Goal: Task Accomplishment & Management: Manage account settings

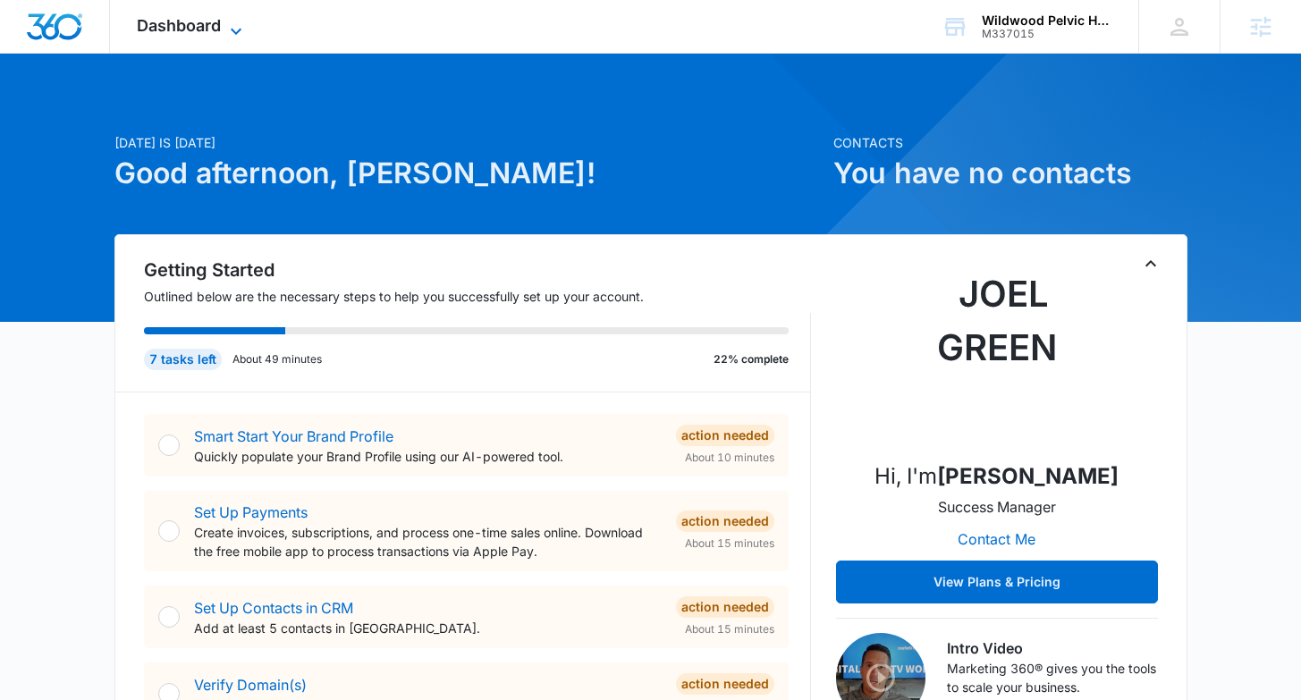
click at [216, 18] on span "Dashboard" at bounding box center [179, 25] width 84 height 19
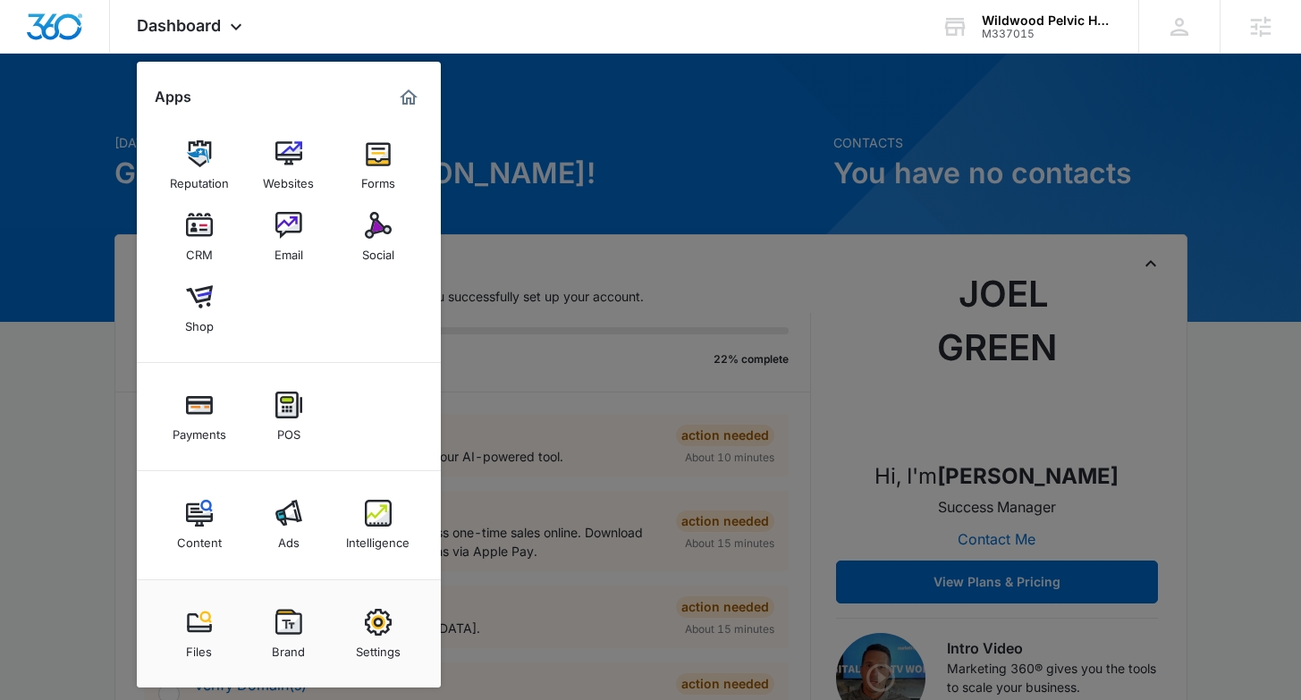
click at [284, 632] on img at bounding box center [288, 622] width 27 height 27
click at [285, 633] on p "Add at least 5 contacts in [GEOGRAPHIC_DATA]." at bounding box center [428, 628] width 468 height 19
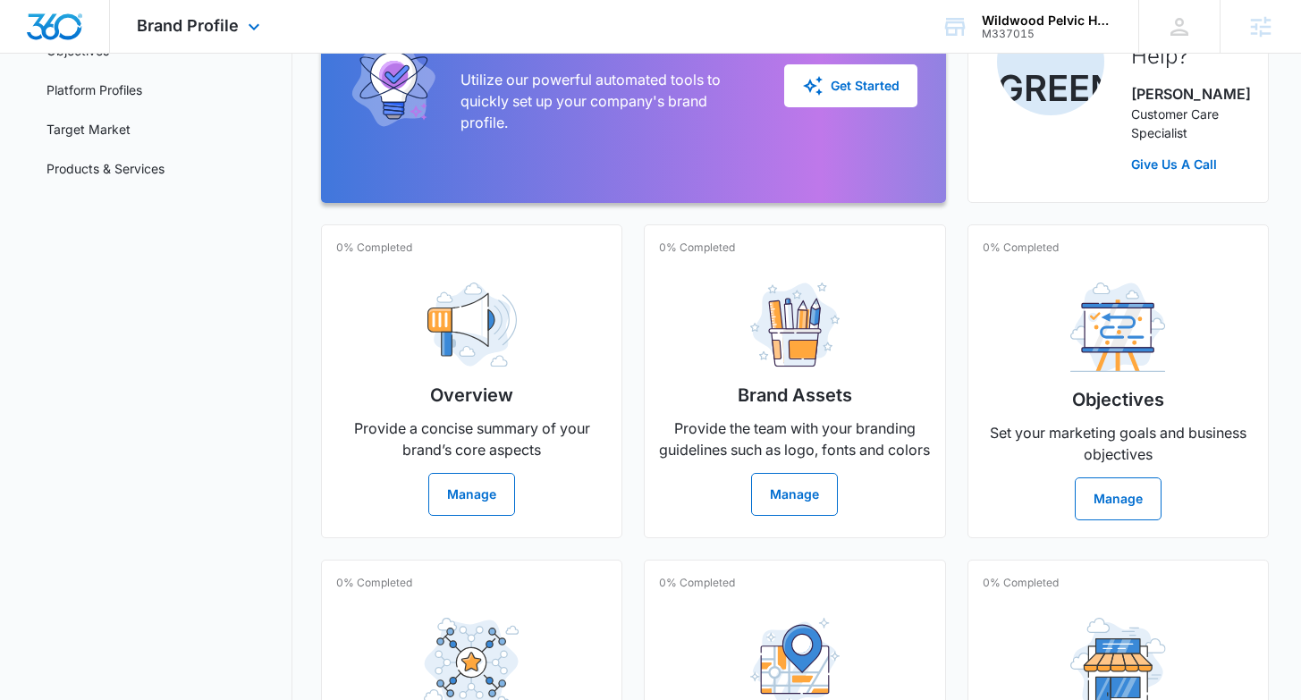
scroll to position [241, 0]
click at [64, 21] on img "Dashboard" at bounding box center [54, 26] width 57 height 27
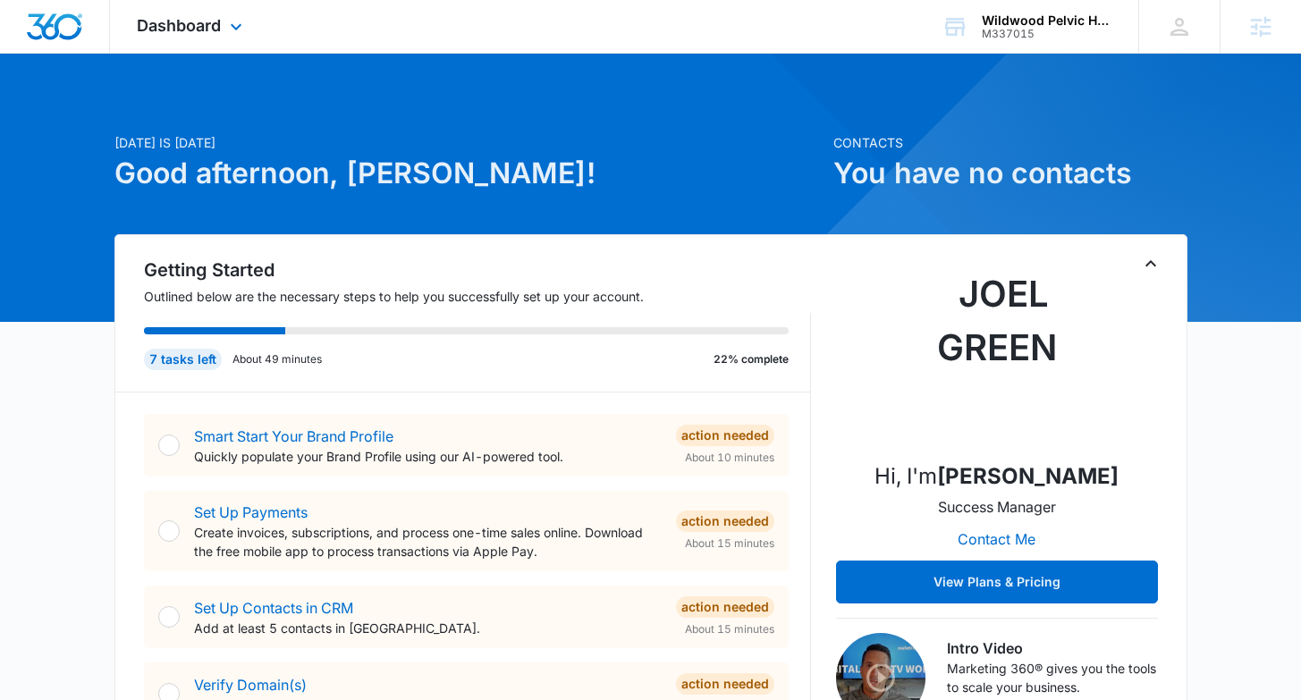
click at [210, 13] on div "Dashboard Apps Reputation Websites Forms CRM Email Social Shop Payments POS Con…" at bounding box center [192, 26] width 164 height 53
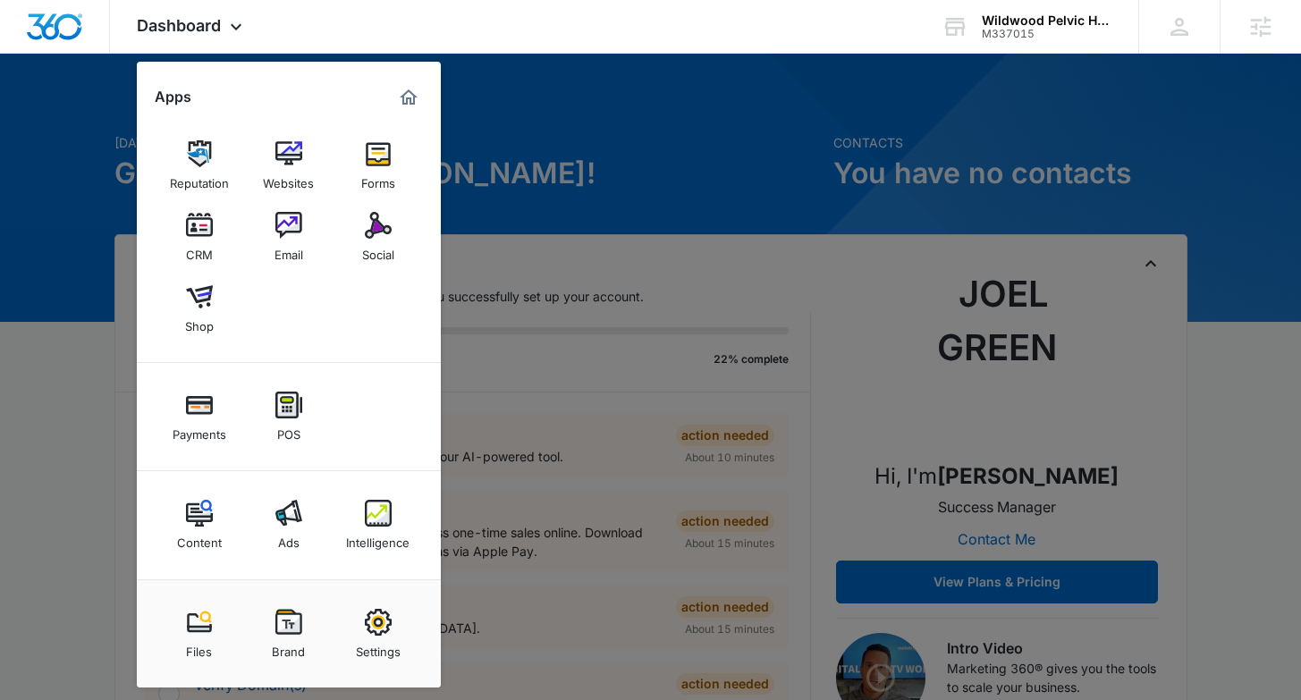
click at [292, 630] on img at bounding box center [288, 622] width 27 height 27
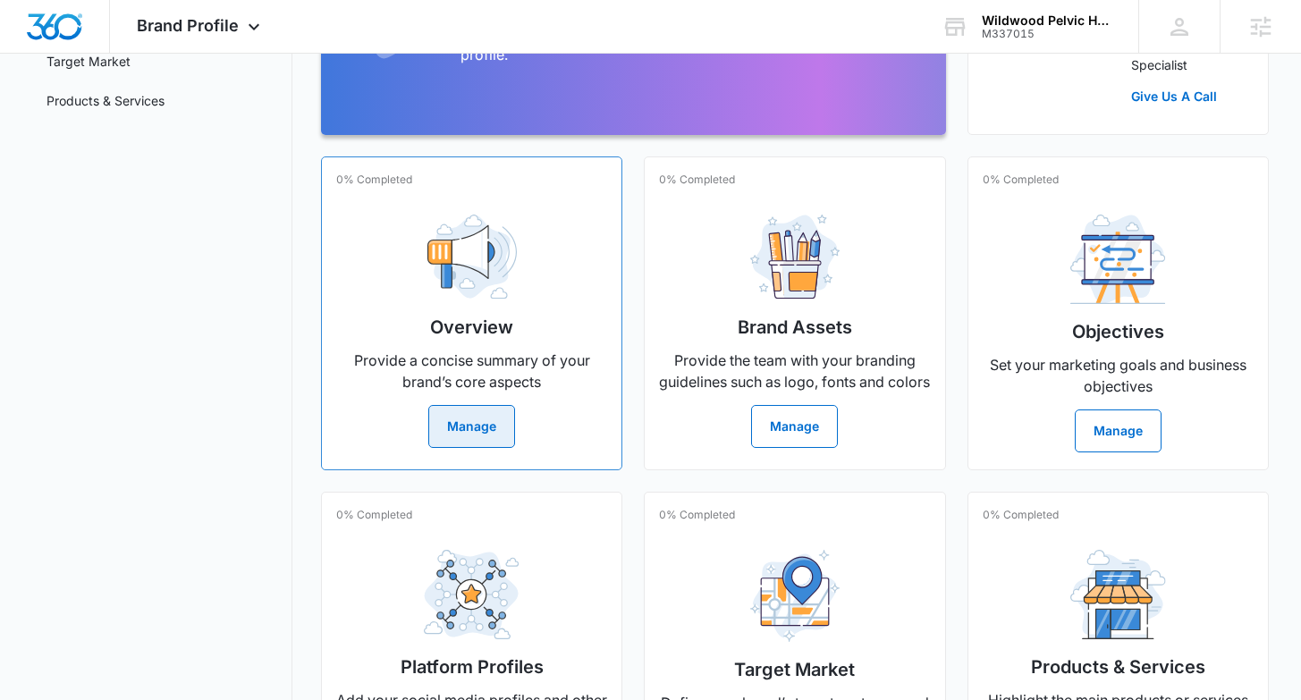
scroll to position [463, 0]
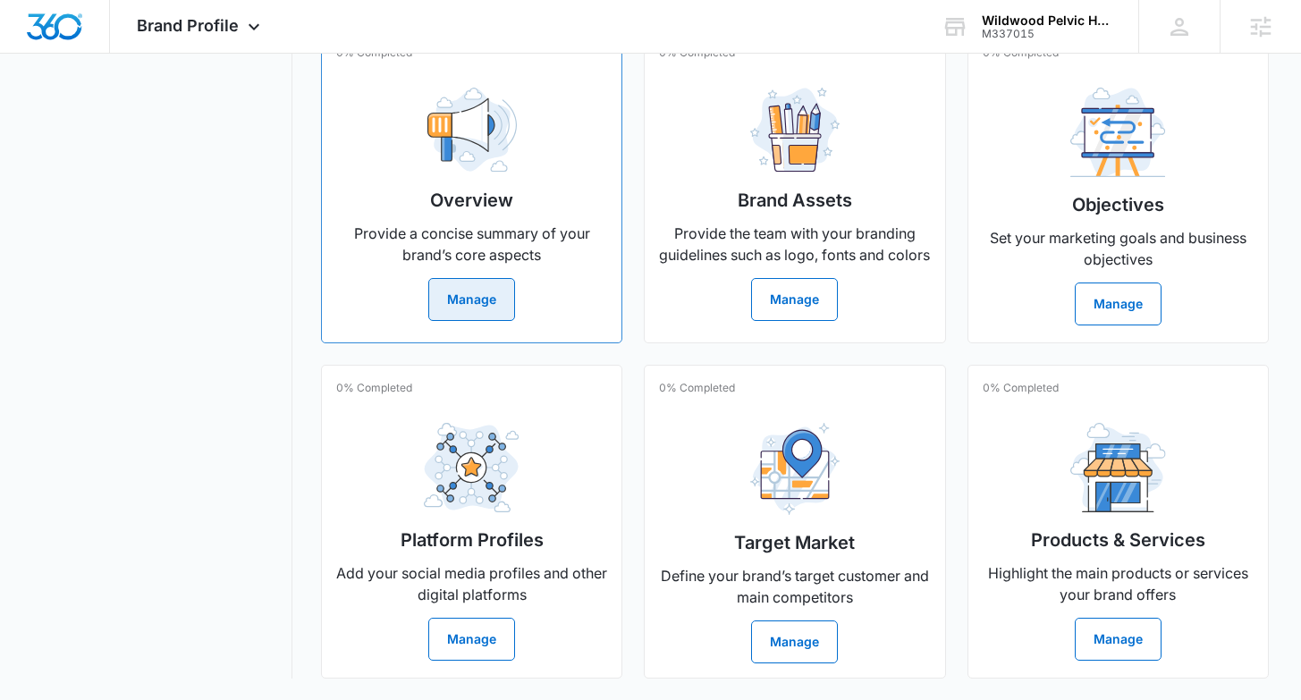
click at [478, 281] on button "Manage" at bounding box center [471, 299] width 87 height 43
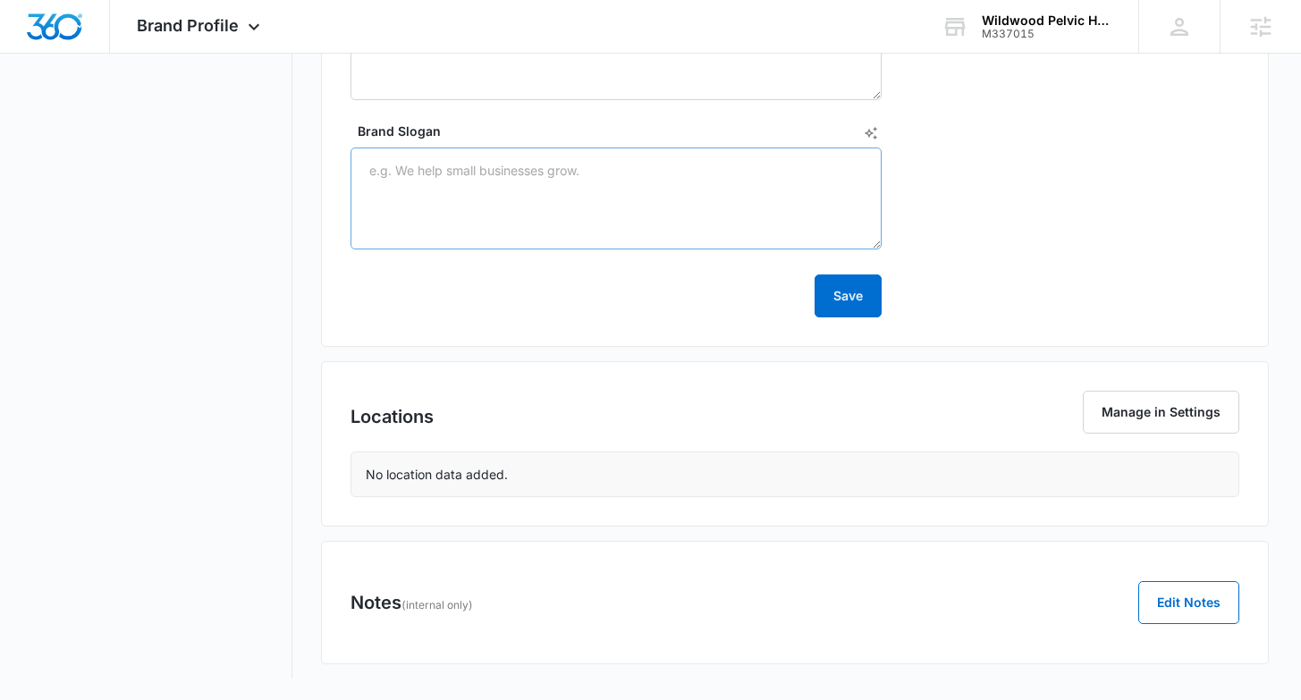
scroll to position [906, 0]
click at [534, 177] on textarea "Brand Slogan" at bounding box center [616, 199] width 531 height 102
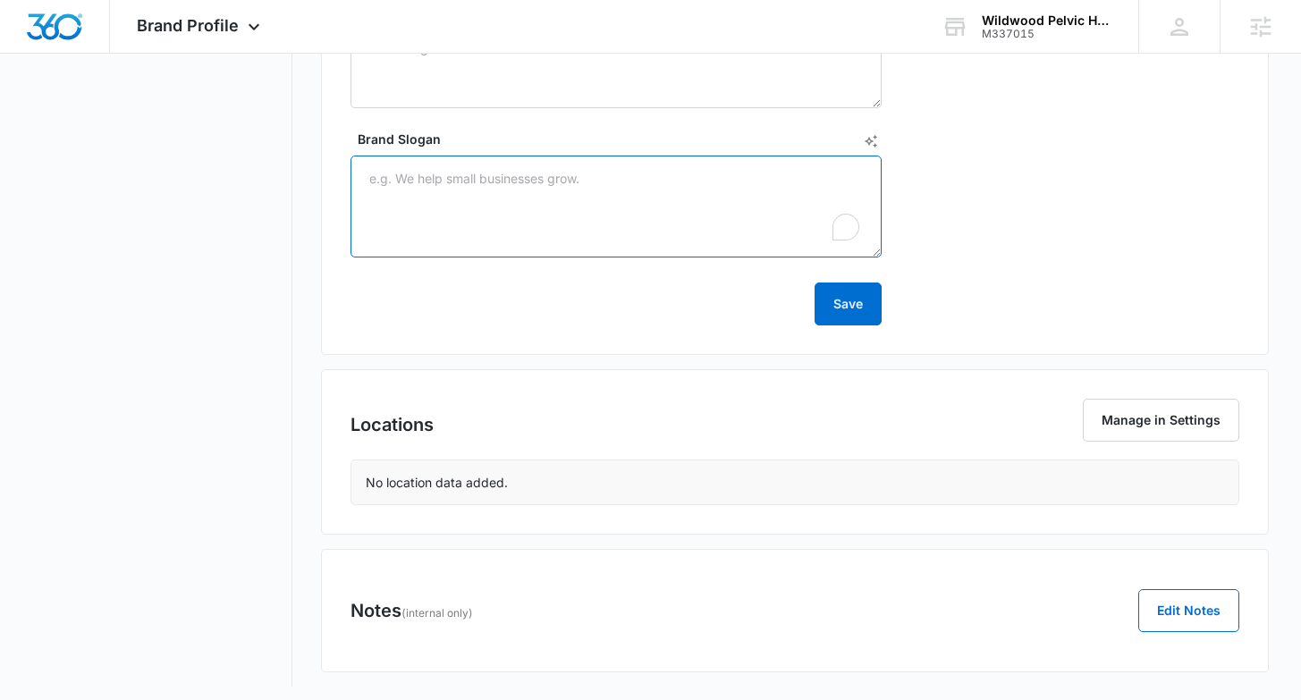
paste textarea "[URL][DOMAIN_NAME]"
type textarea "[URL][DOMAIN_NAME]"
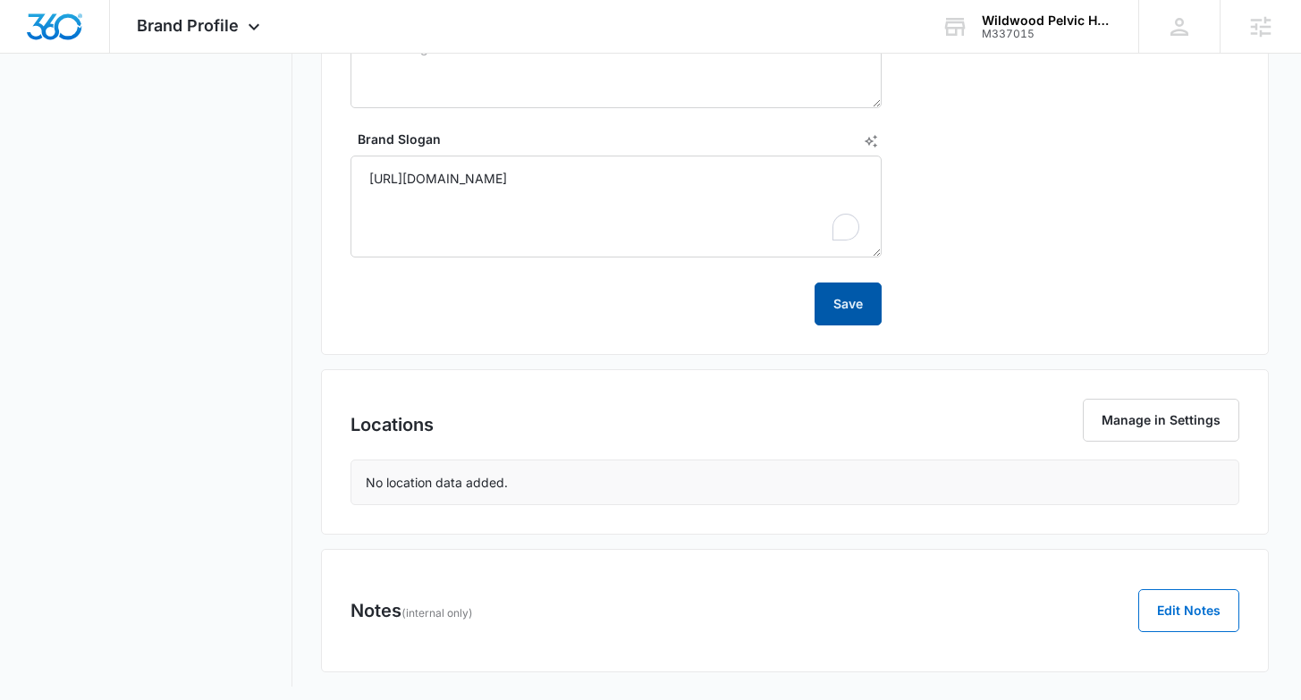
drag, startPoint x: 838, startPoint y: 307, endPoint x: 823, endPoint y: 318, distance: 19.1
click at [838, 307] on button "Save" at bounding box center [848, 304] width 67 height 43
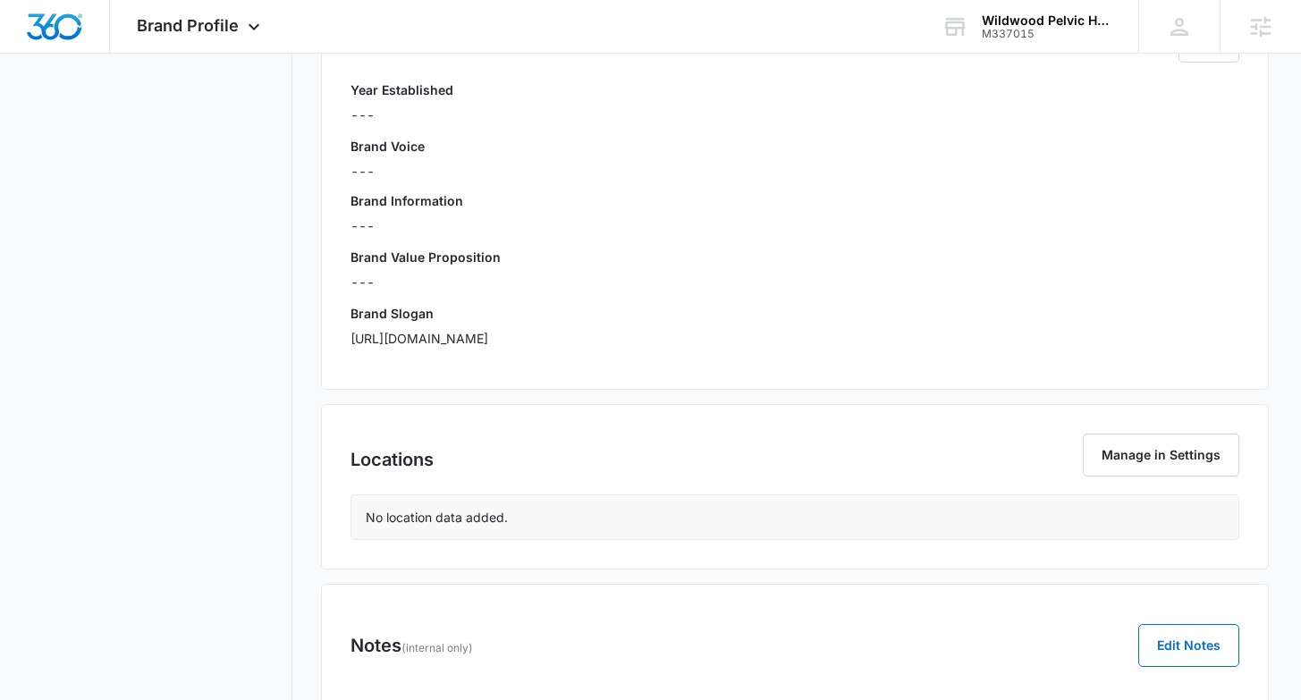
scroll to position [410, 0]
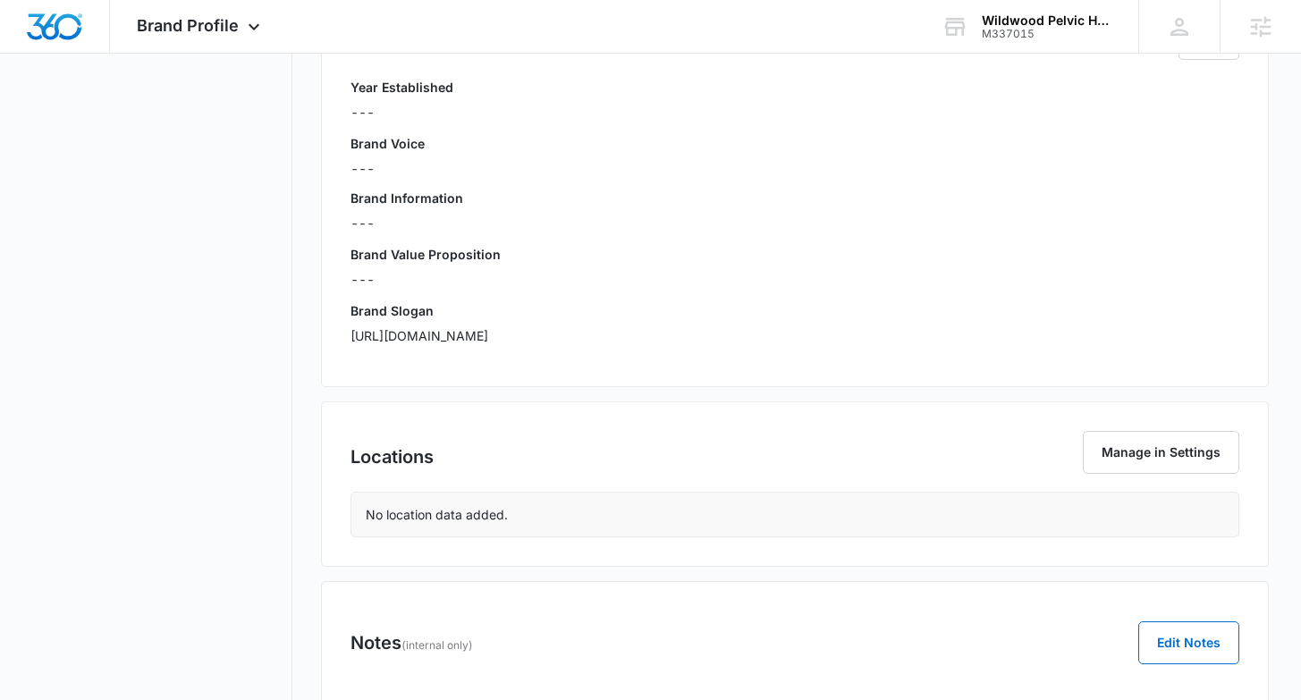
drag, startPoint x: 1183, startPoint y: 331, endPoint x: 650, endPoint y: 320, distance: 533.1
click at [641, 328] on div "Brand Slogan [URL][DOMAIN_NAME]" at bounding box center [795, 329] width 888 height 56
click at [666, 304] on h3 "Brand Slogan" at bounding box center [795, 310] width 888 height 19
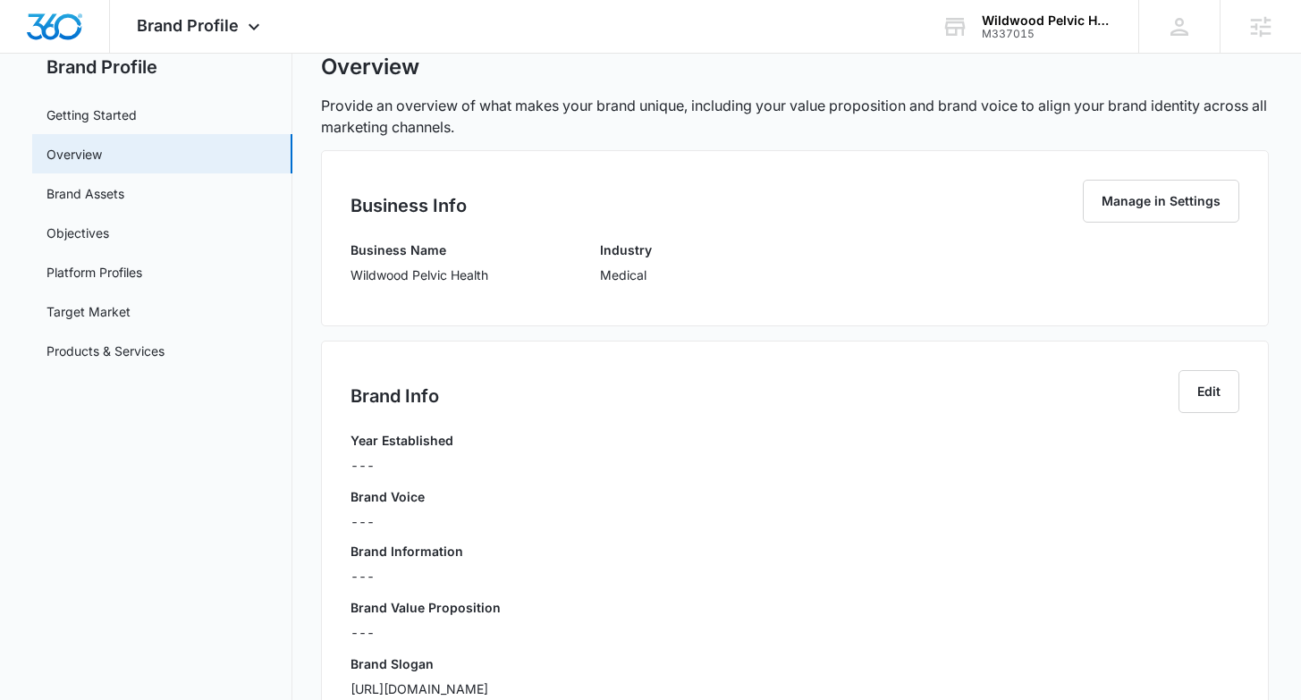
scroll to position [0, 0]
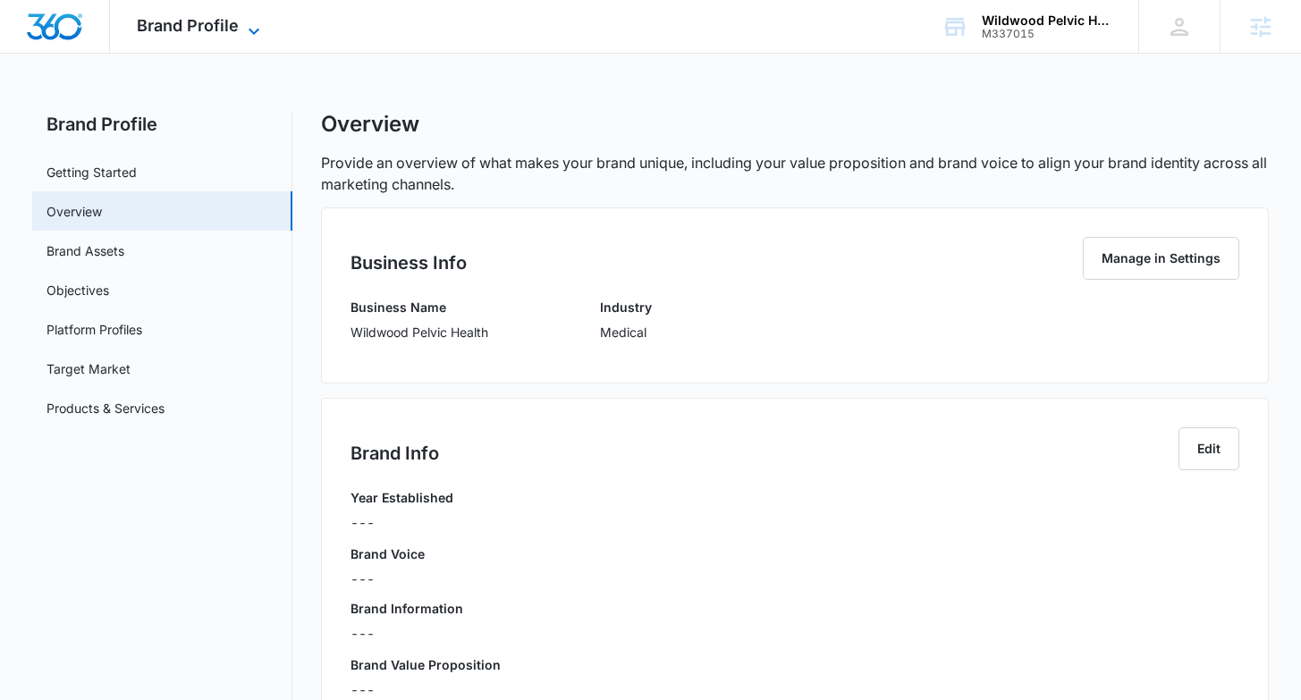
click at [204, 28] on span "Brand Profile" at bounding box center [188, 25] width 102 height 19
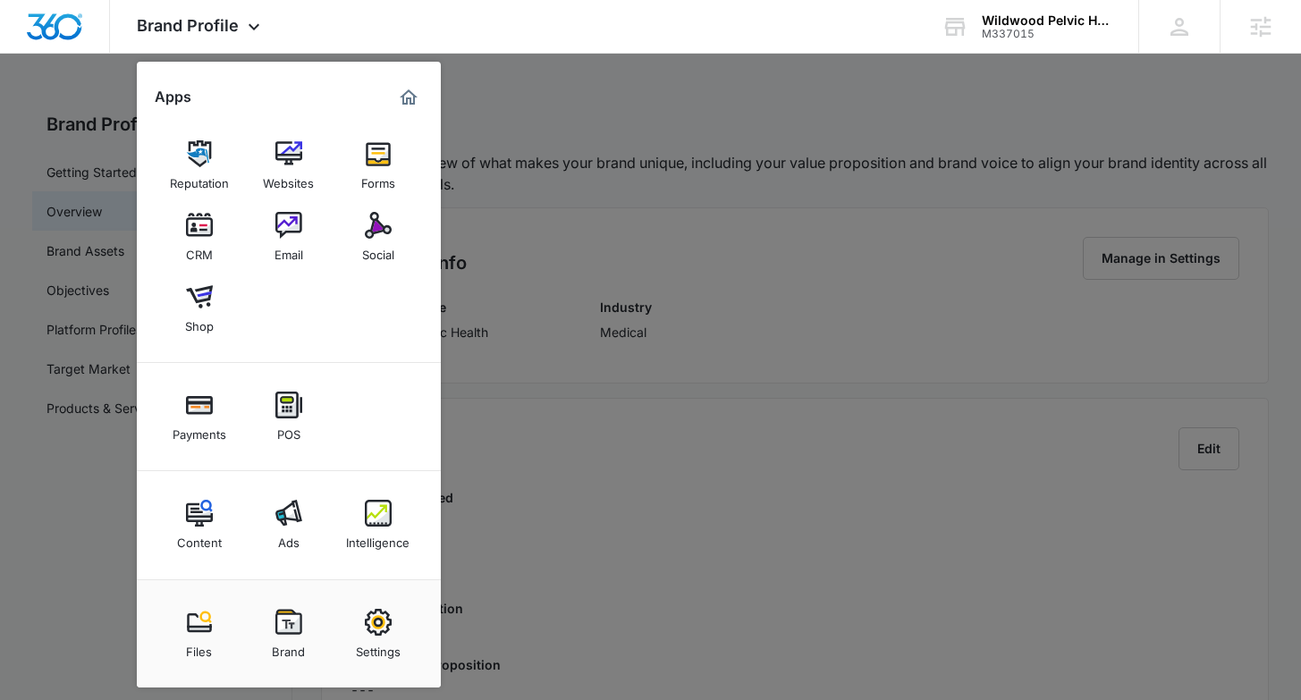
click at [961, 173] on div at bounding box center [650, 350] width 1301 height 700
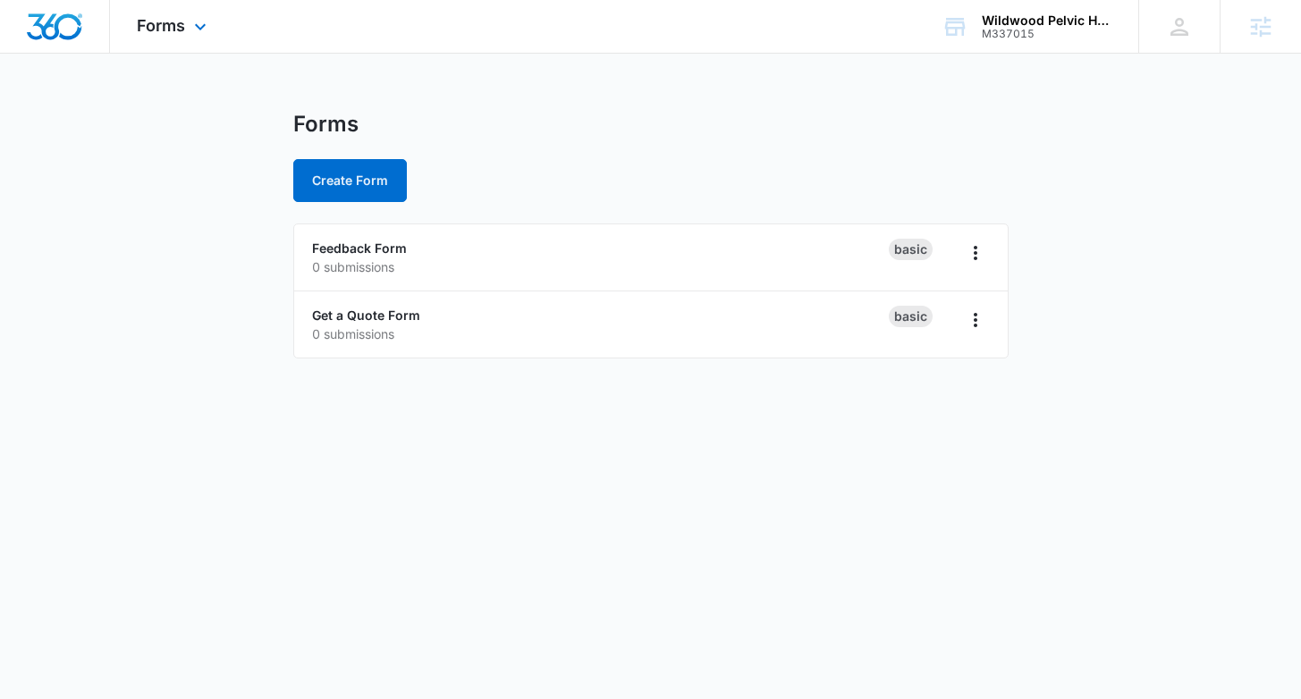
click at [188, 23] on div "Forms Apps Reputation Websites Forms CRM Email Social Shop Payments POS Content…" at bounding box center [174, 26] width 128 height 53
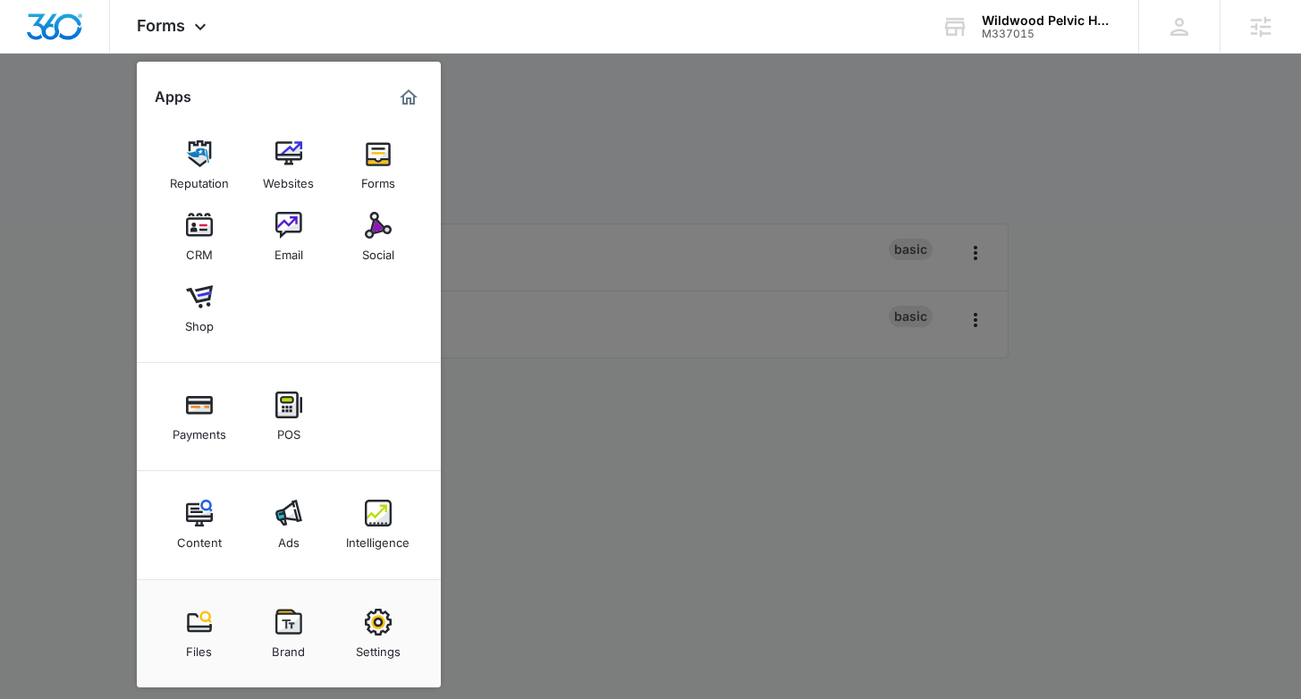
click at [205, 225] on img at bounding box center [199, 225] width 27 height 27
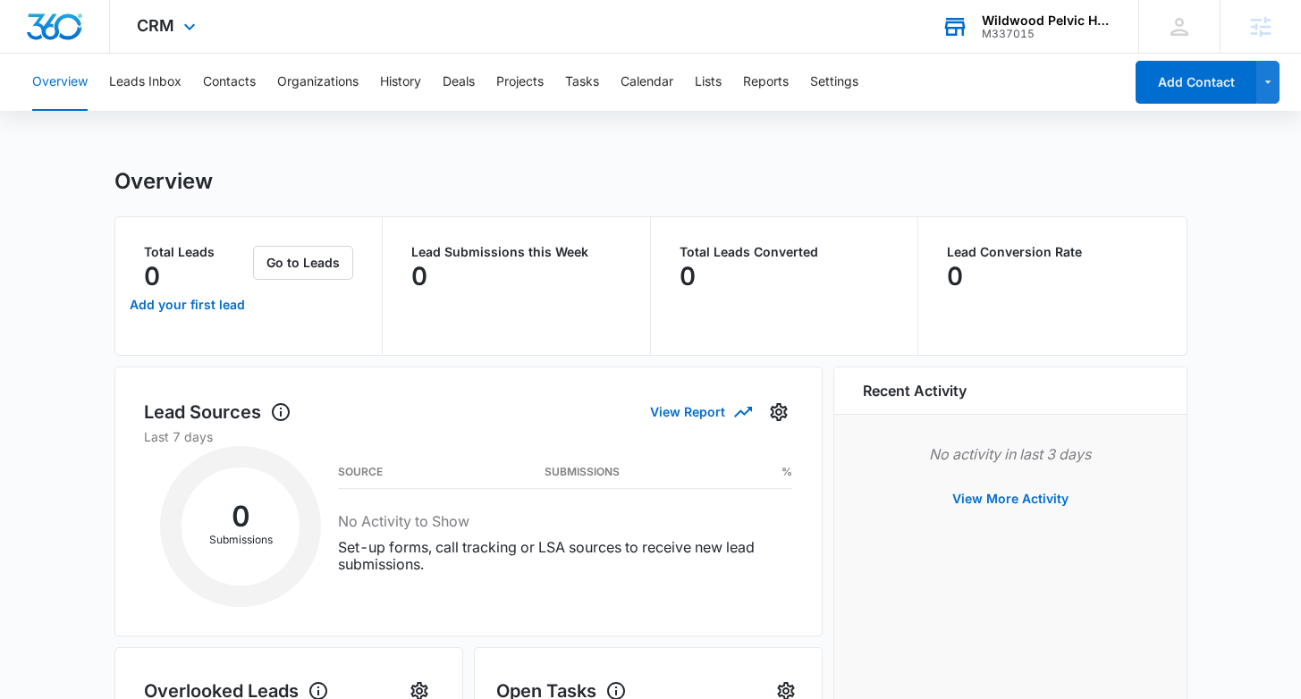
click at [992, 28] on div "M337015" at bounding box center [1047, 34] width 131 height 13
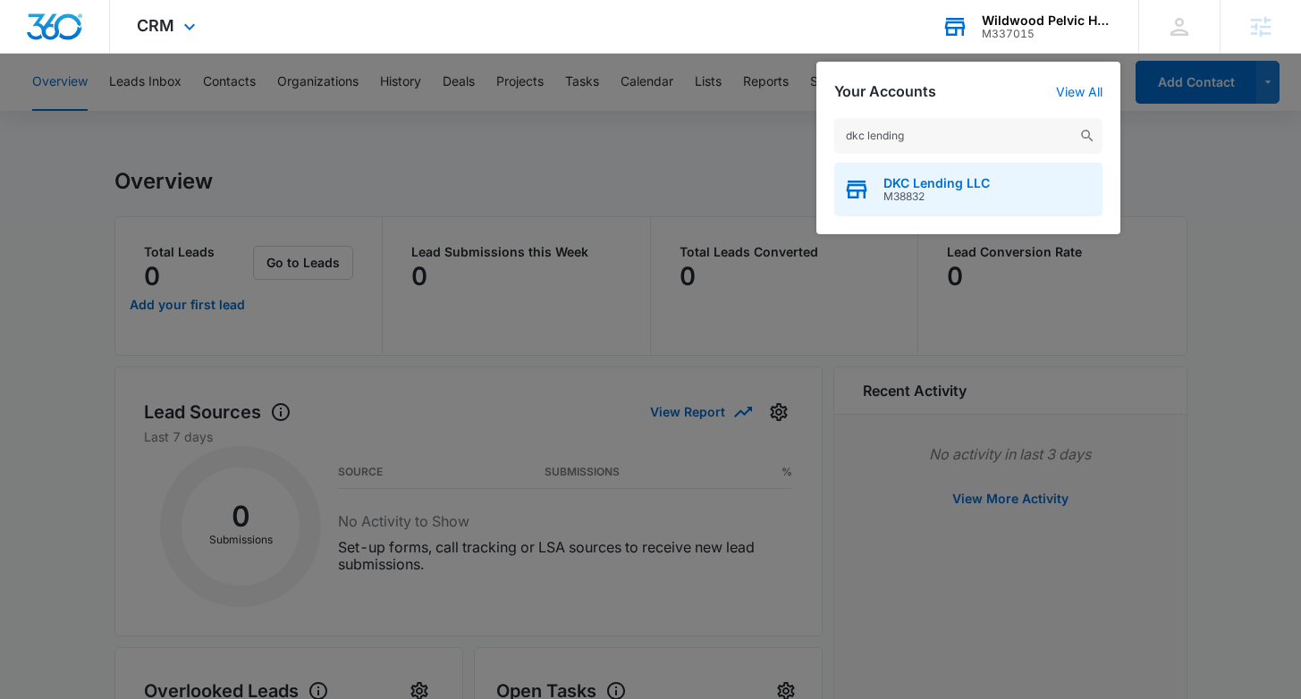
type input "dkc lending"
click at [966, 182] on span "DKC Lending LLC" at bounding box center [936, 183] width 106 height 14
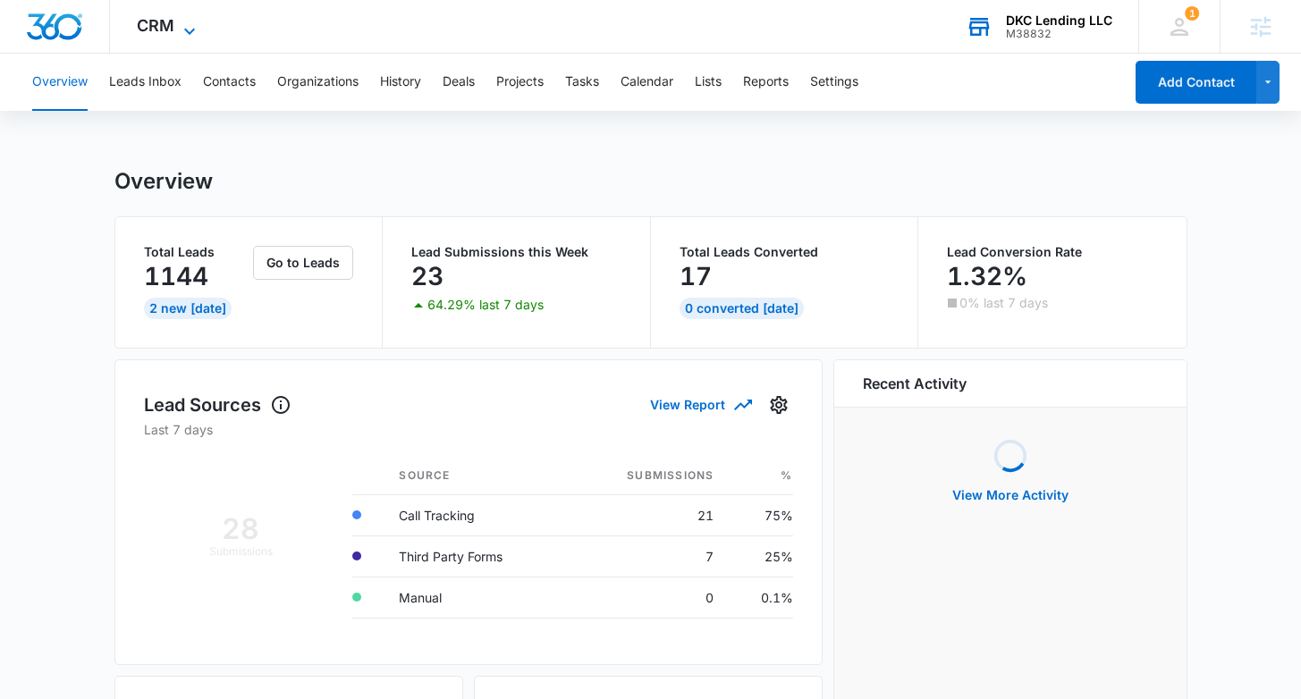
click at [147, 27] on span "CRM" at bounding box center [156, 25] width 38 height 19
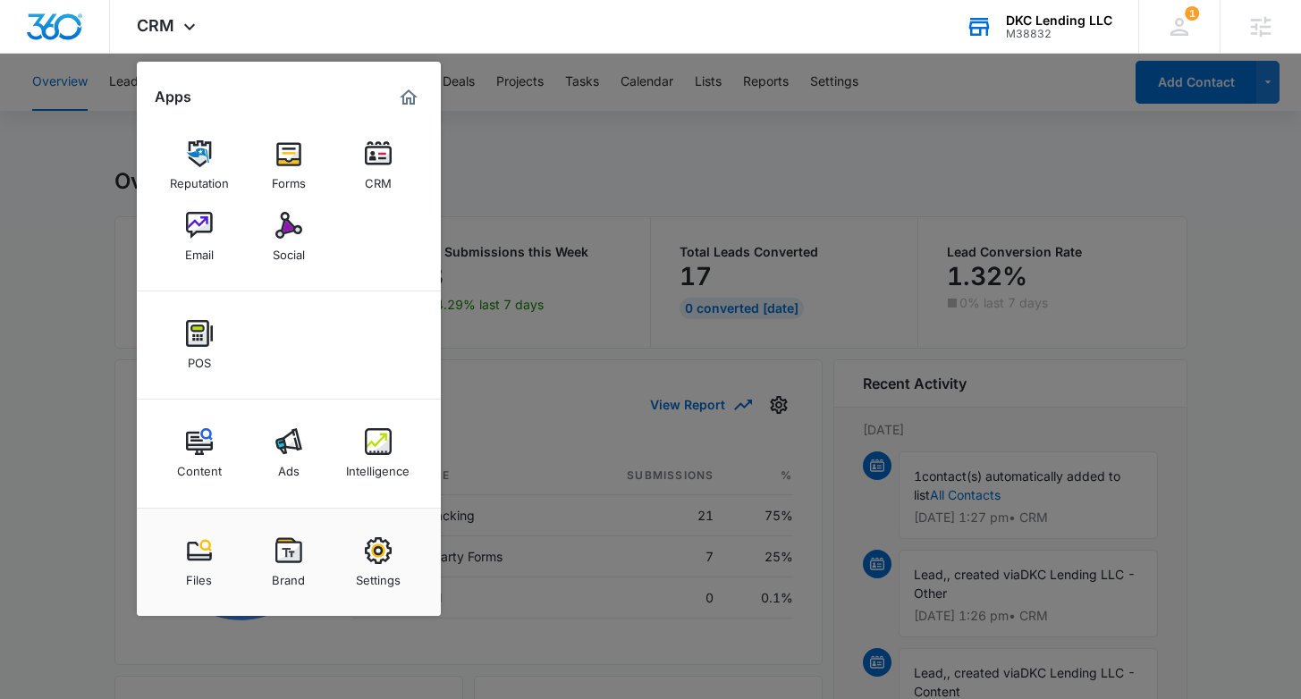
click at [201, 231] on img at bounding box center [199, 225] width 27 height 27
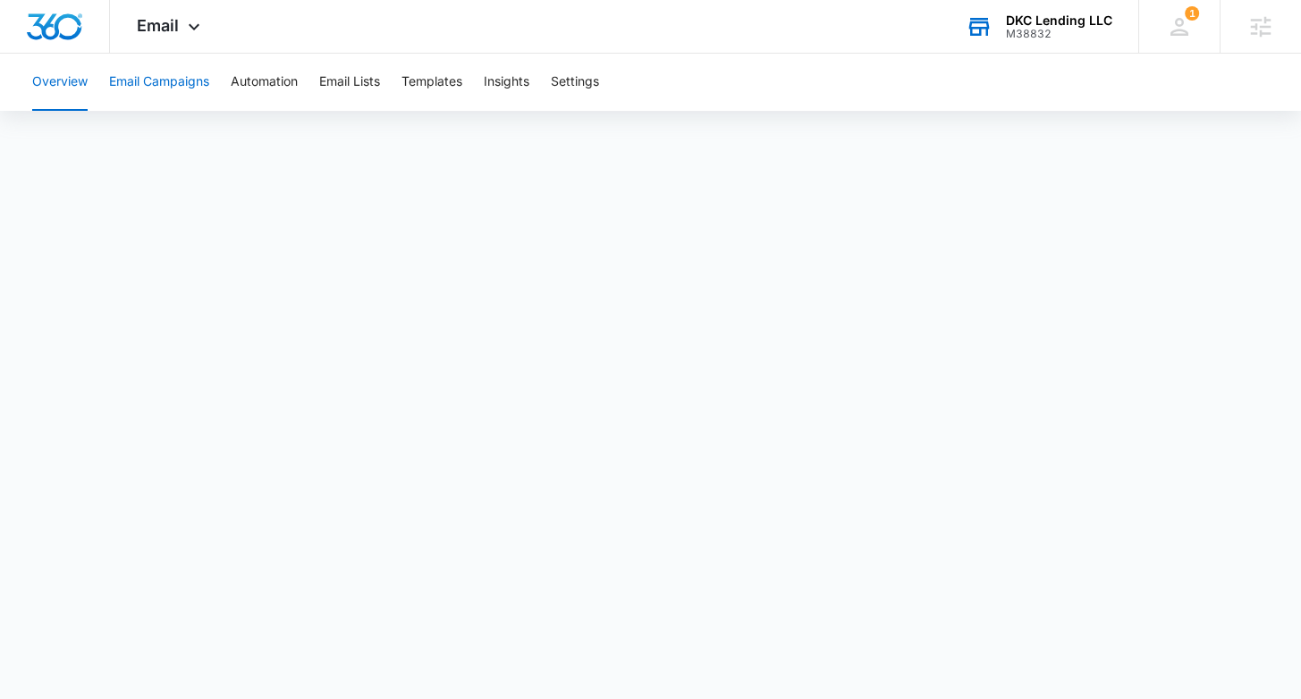
click at [185, 89] on button "Email Campaigns" at bounding box center [159, 82] width 100 height 57
click at [267, 89] on button "Automation" at bounding box center [264, 82] width 67 height 57
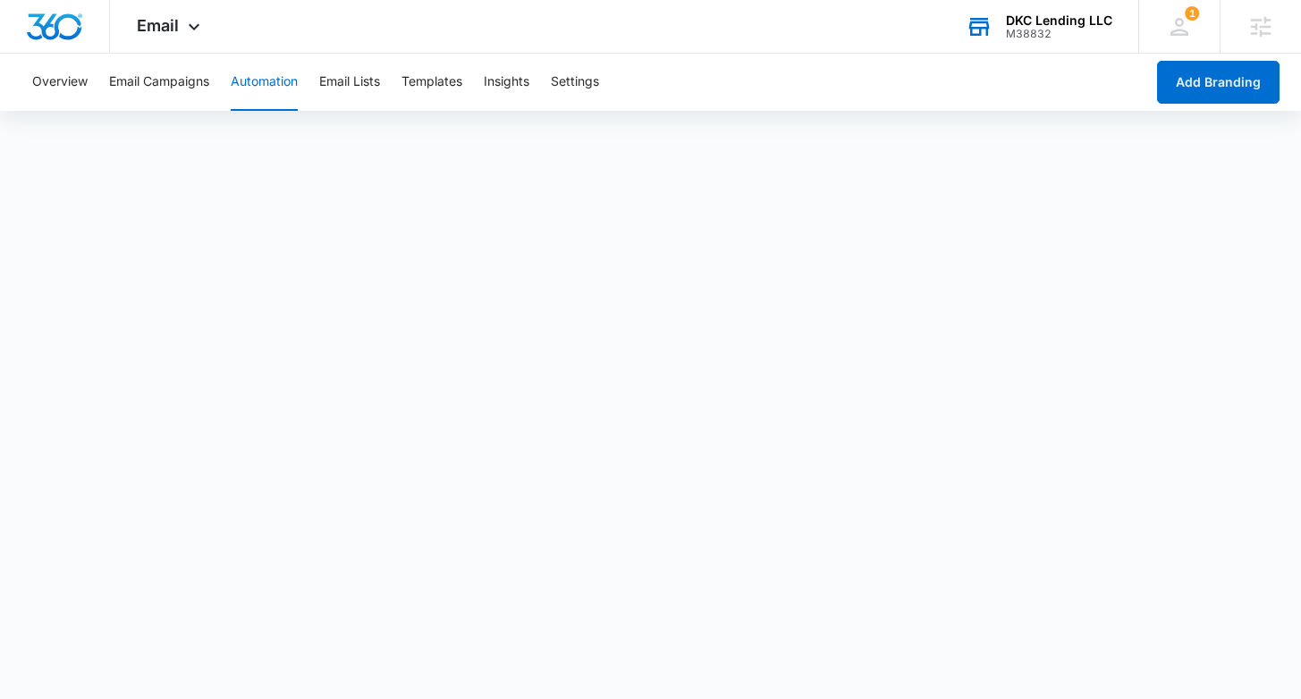
click at [1010, 26] on div "DKC Lending LLC M38832" at bounding box center [1059, 26] width 106 height 27
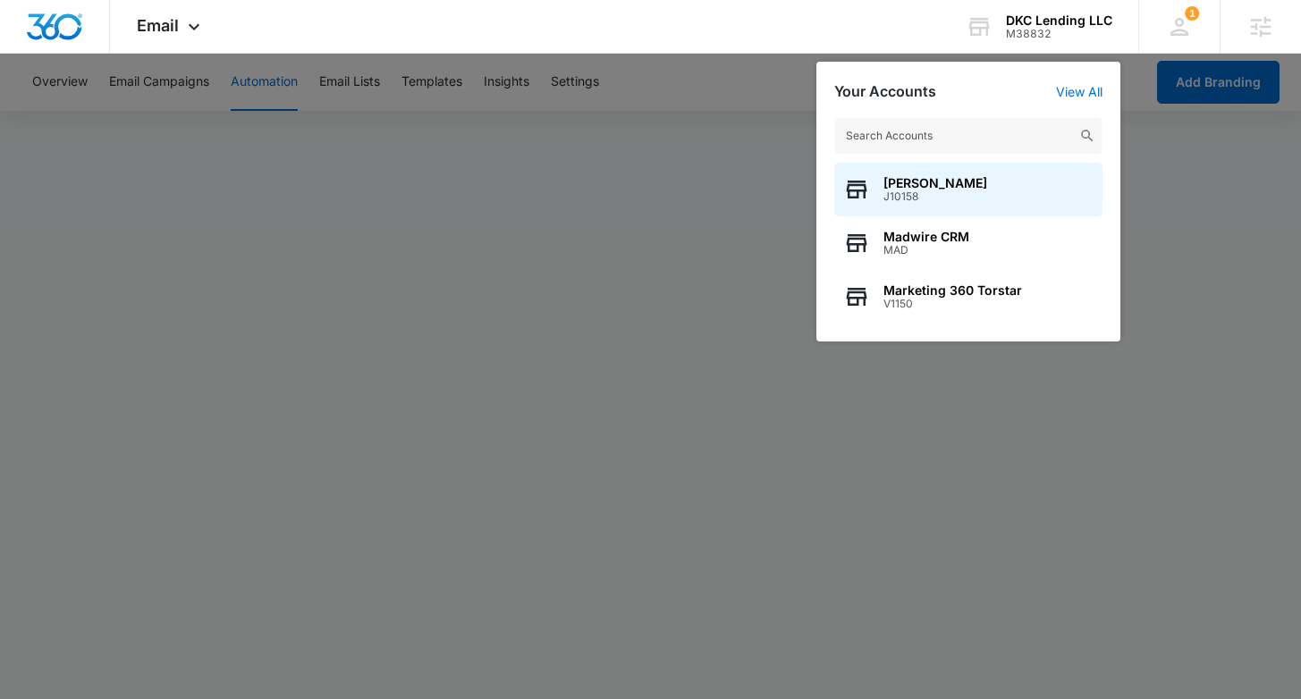
click at [973, 155] on div "Joel Green J10158 Madwire CRM MAD Marketing 360 Torstar V1150" at bounding box center [968, 220] width 304 height 241
click at [982, 143] on input "text" at bounding box center [968, 136] width 268 height 36
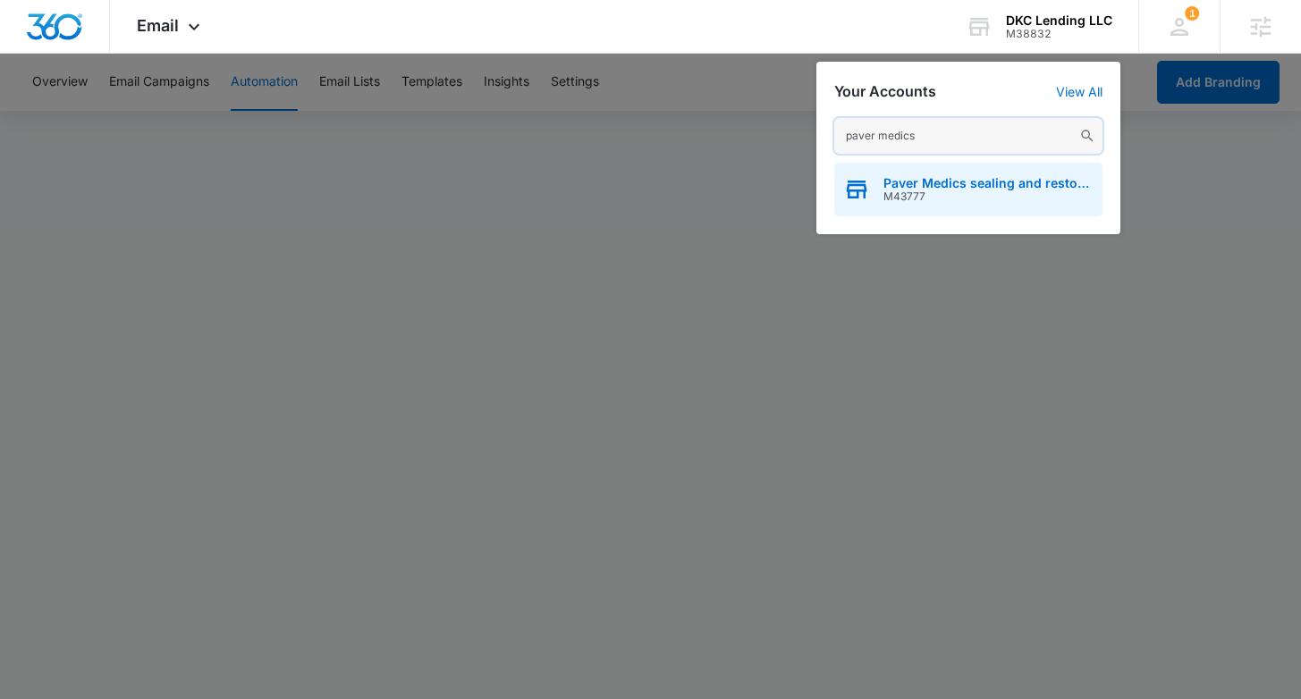
type input "paver medics"
click at [953, 181] on span "Paver Medics sealing and restoration" at bounding box center [988, 183] width 210 height 14
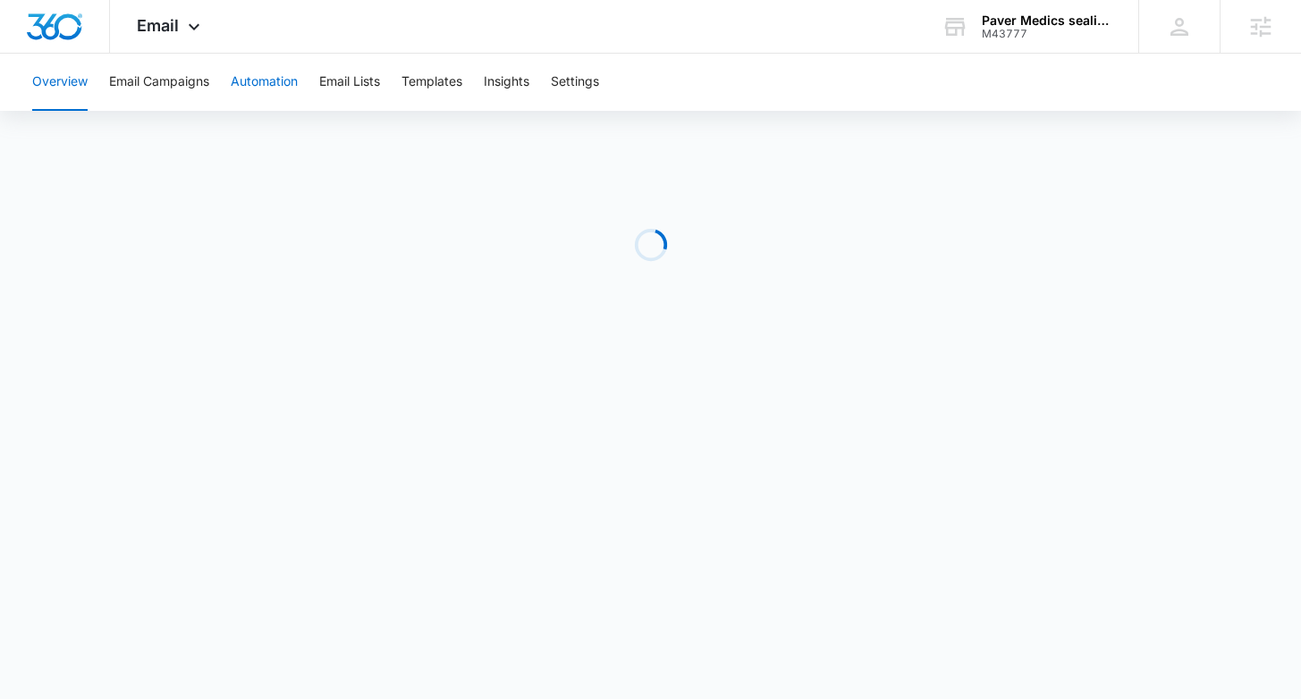
click at [267, 88] on button "Automation" at bounding box center [264, 82] width 67 height 57
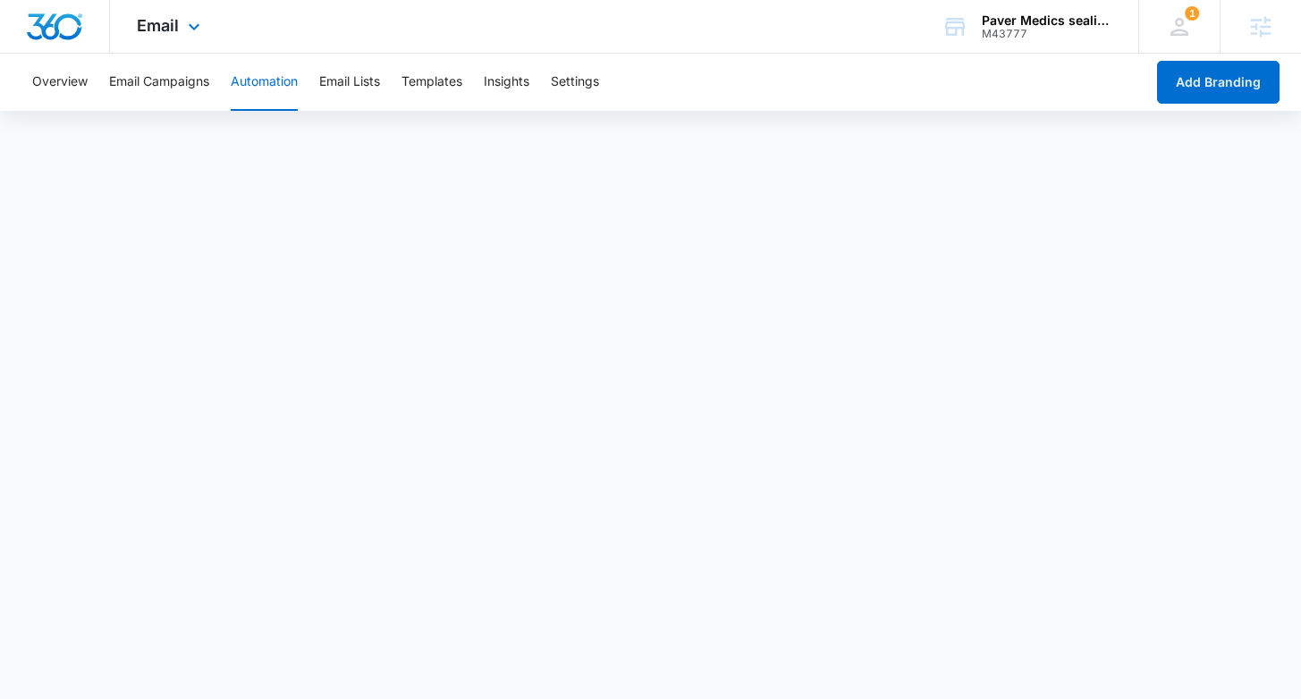
click at [67, 38] on img "Dashboard" at bounding box center [54, 26] width 57 height 27
